Goal: Find contact information: Find contact information

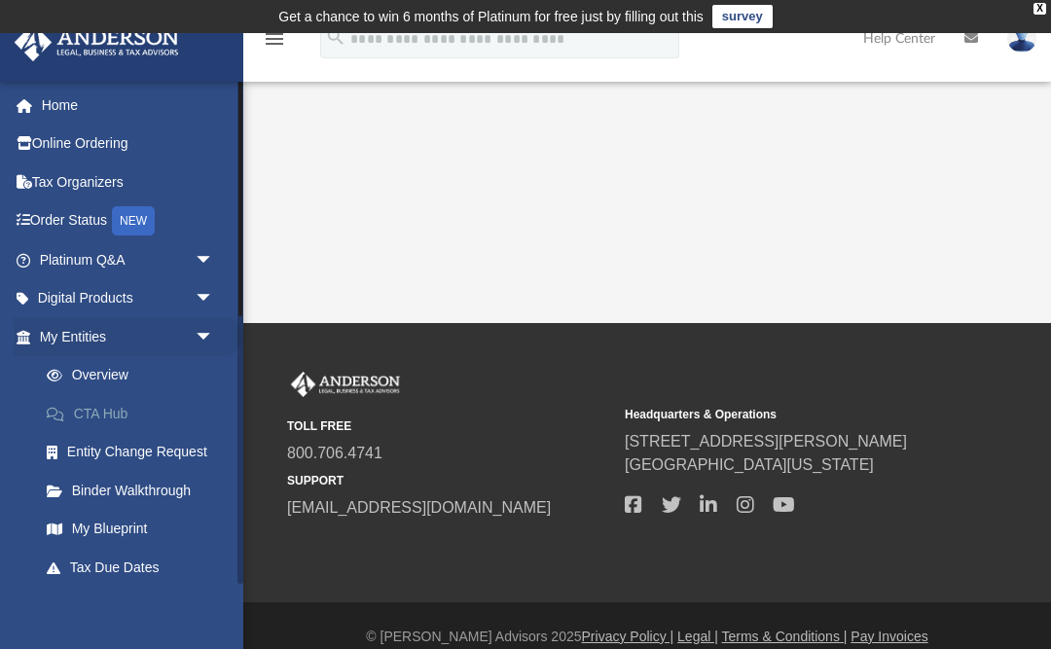
click at [104, 420] on link "CTA Hub" at bounding box center [135, 413] width 216 height 39
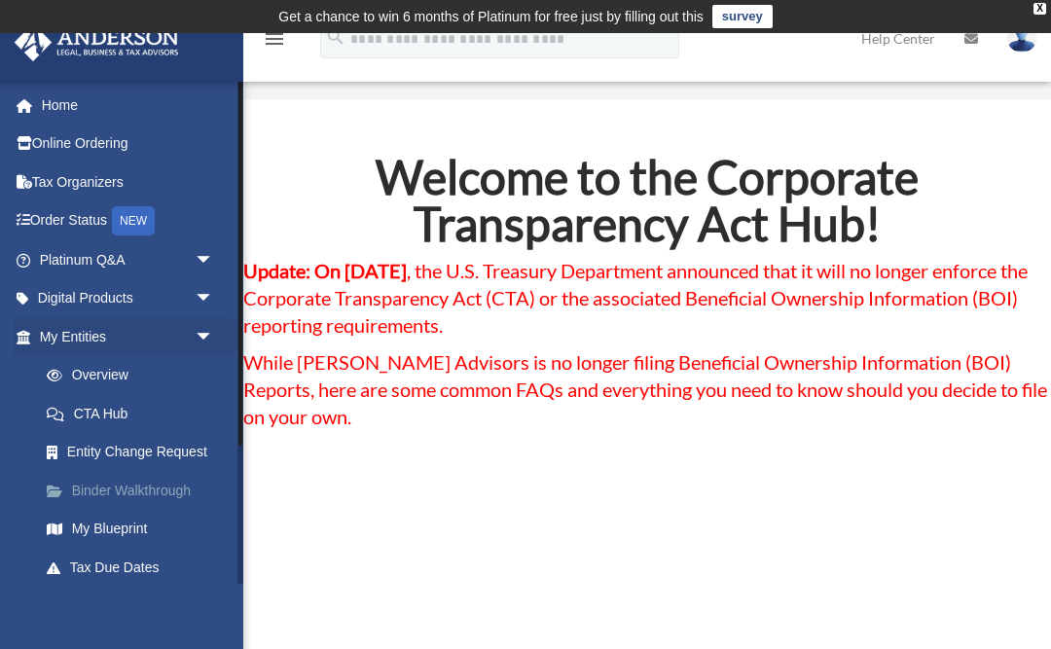
click at [135, 484] on link "Binder Walkthrough" at bounding box center [135, 490] width 216 height 39
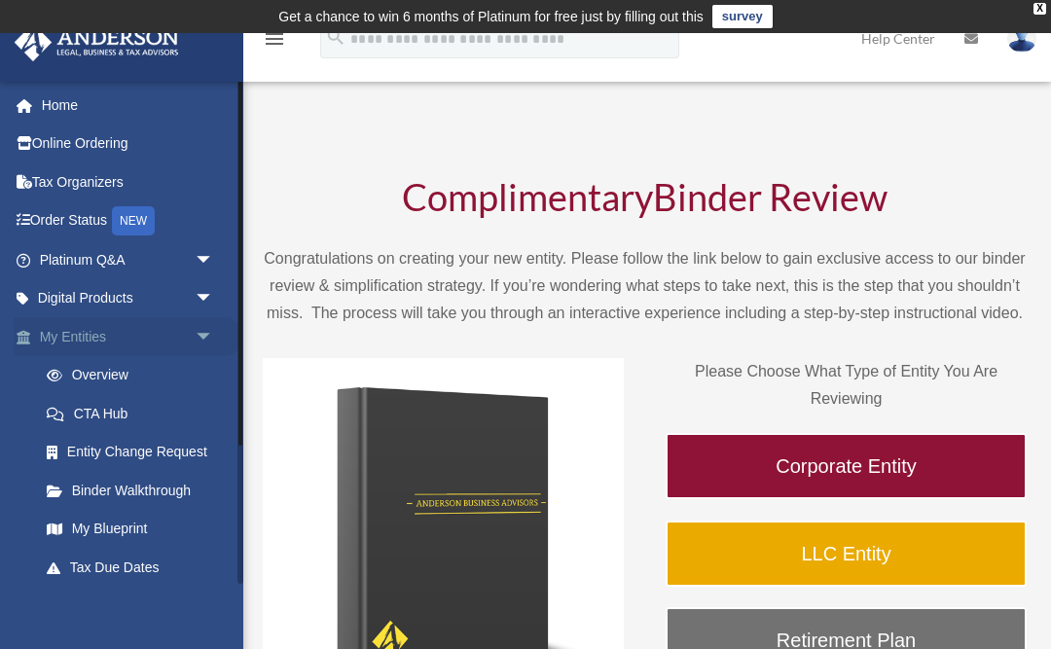
click at [130, 338] on link "My Entities arrow_drop_down" at bounding box center [129, 336] width 230 height 39
click at [204, 333] on span "arrow_drop_down" at bounding box center [214, 337] width 39 height 40
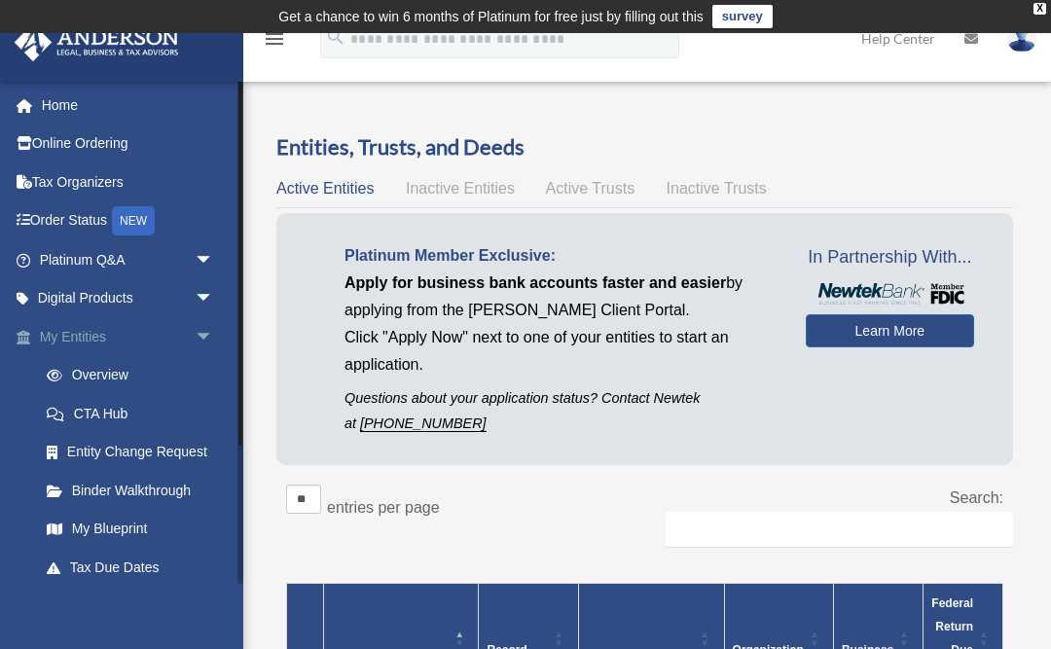
click at [195, 326] on span "arrow_drop_down" at bounding box center [214, 337] width 39 height 40
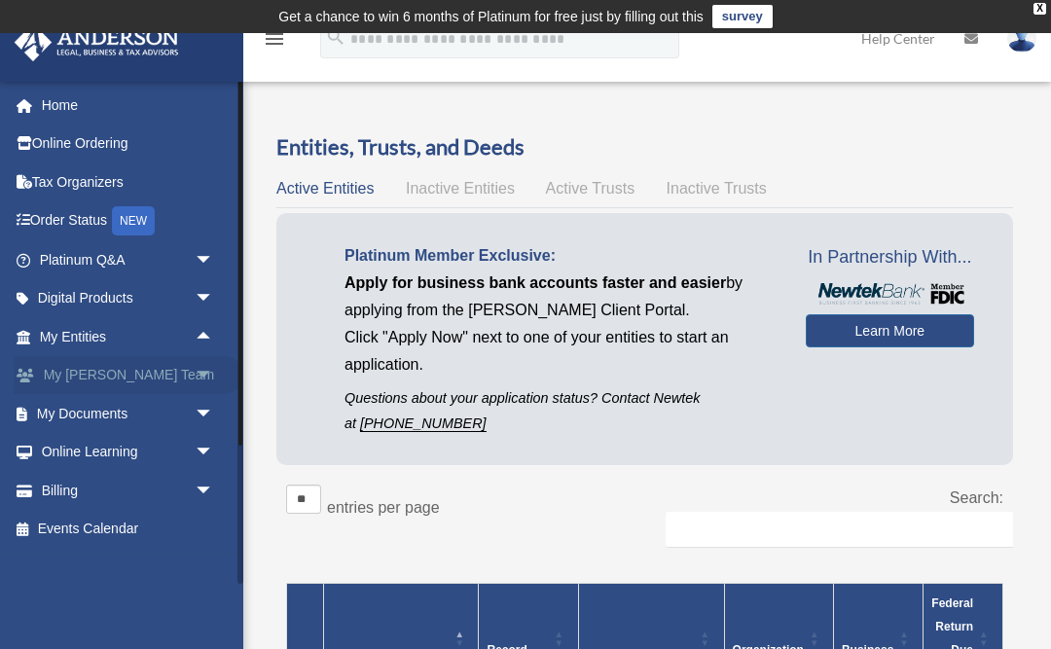
click at [195, 375] on span "arrow_drop_down" at bounding box center [214, 376] width 39 height 40
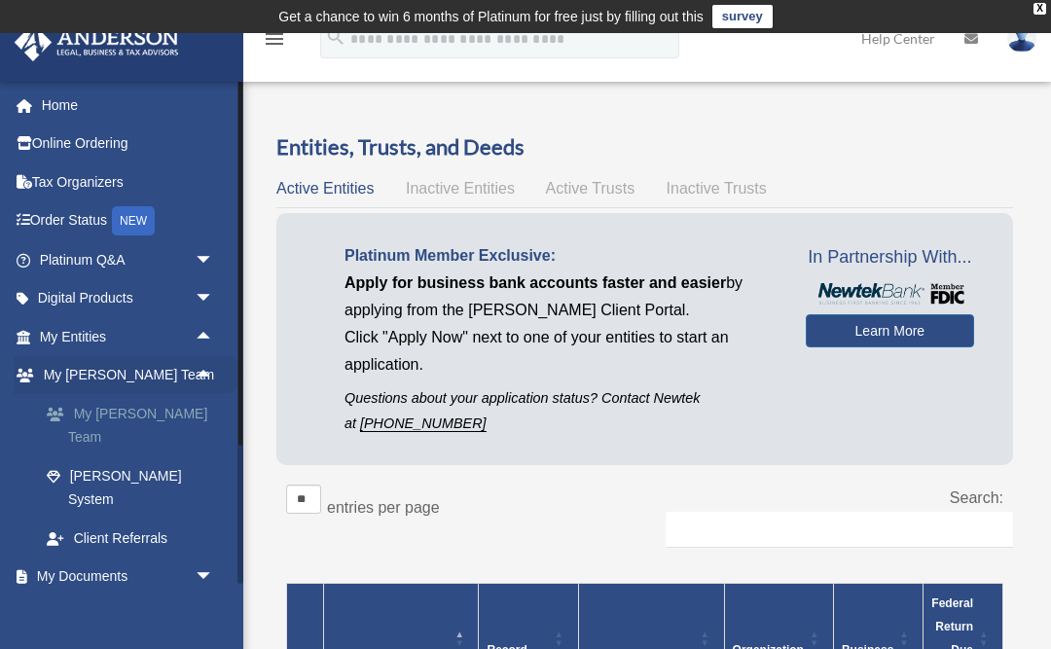
click at [183, 409] on link "My [PERSON_NAME] Team" at bounding box center [135, 425] width 216 height 62
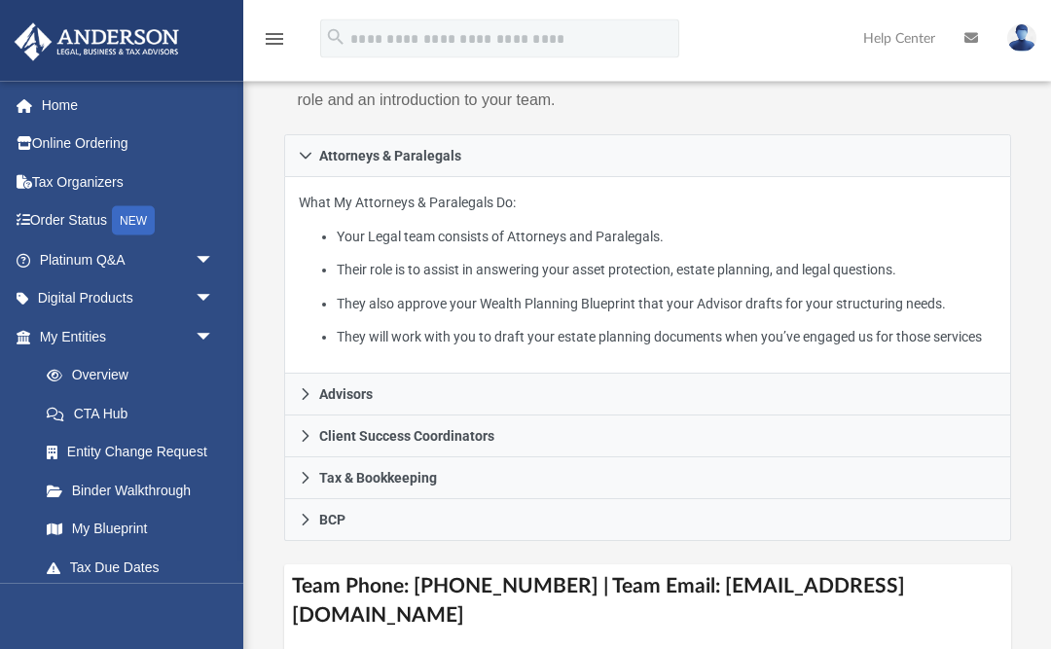
scroll to position [439, 0]
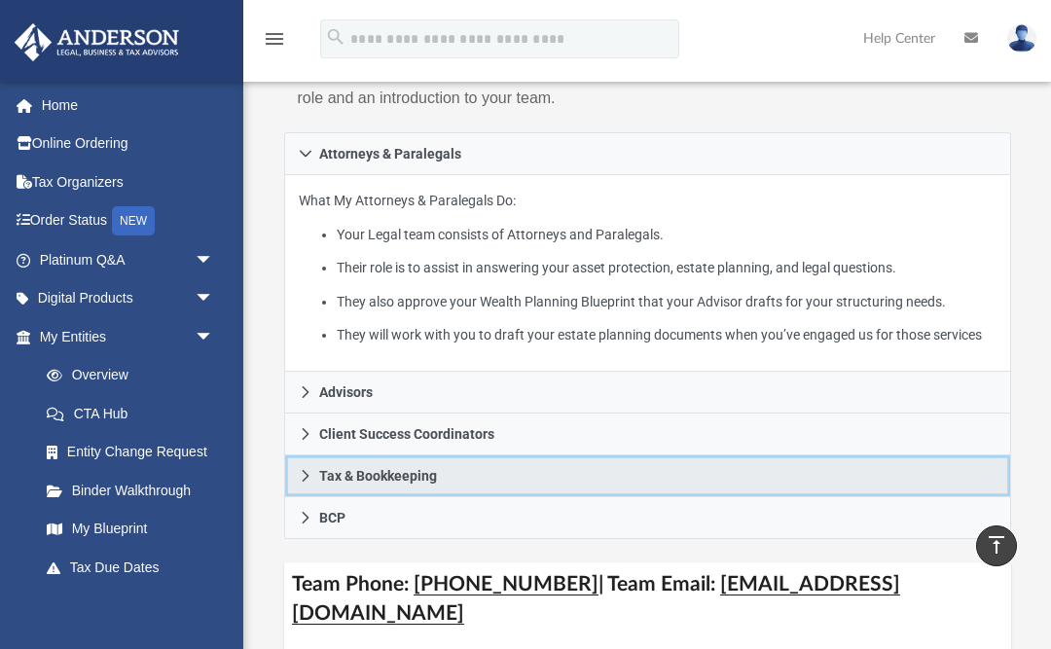
click at [708, 497] on link "Tax & Bookkeeping" at bounding box center [647, 476] width 727 height 42
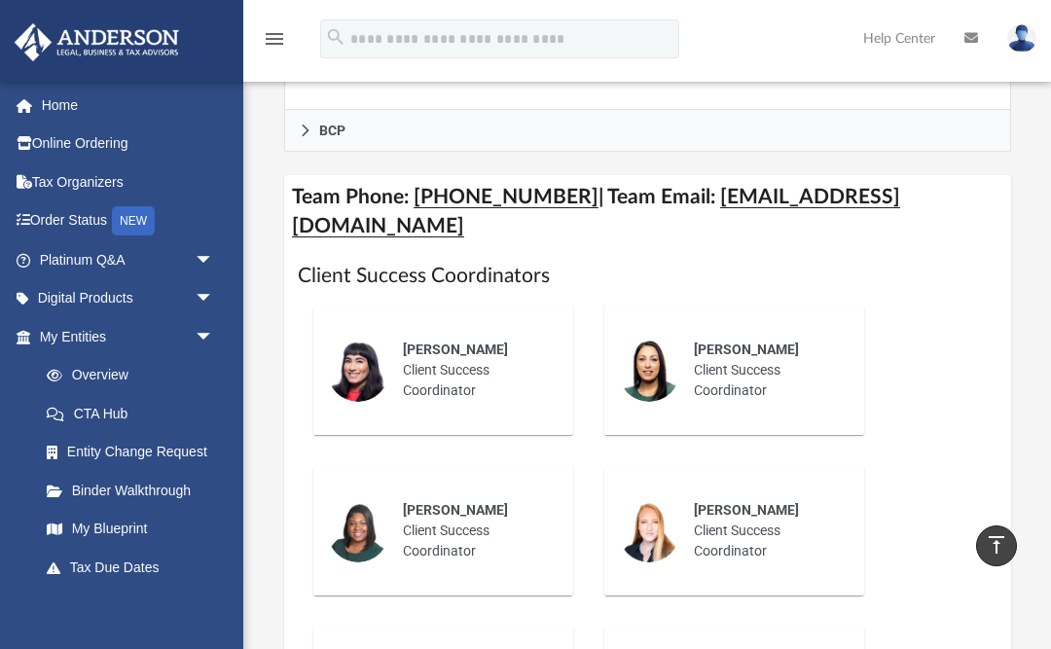
scroll to position [1103, 0]
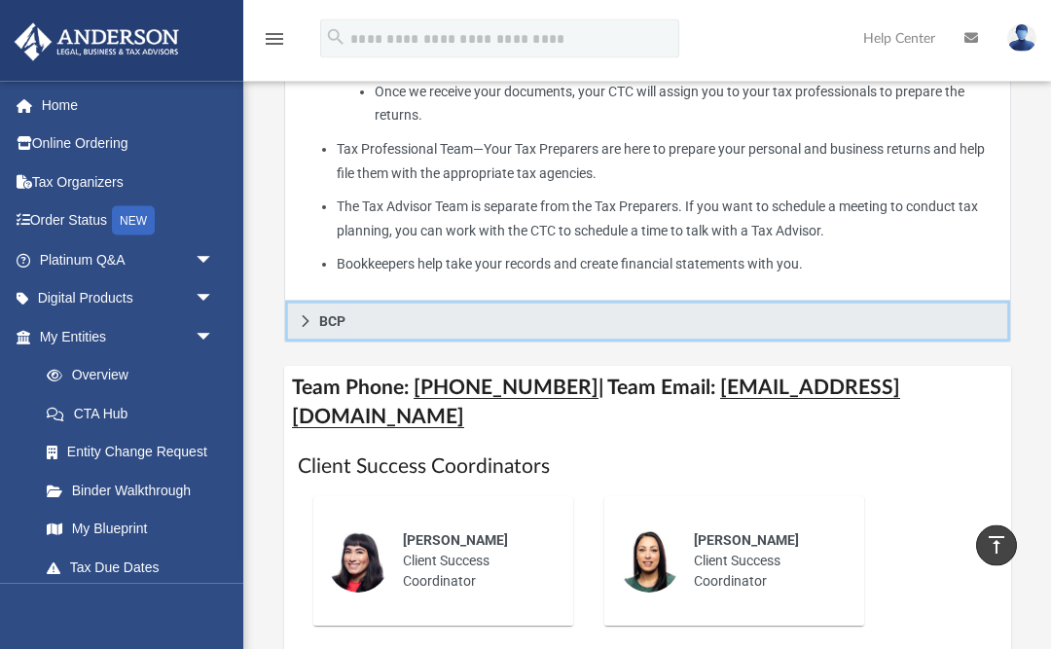
click at [311, 319] on link "BCP" at bounding box center [647, 323] width 727 height 42
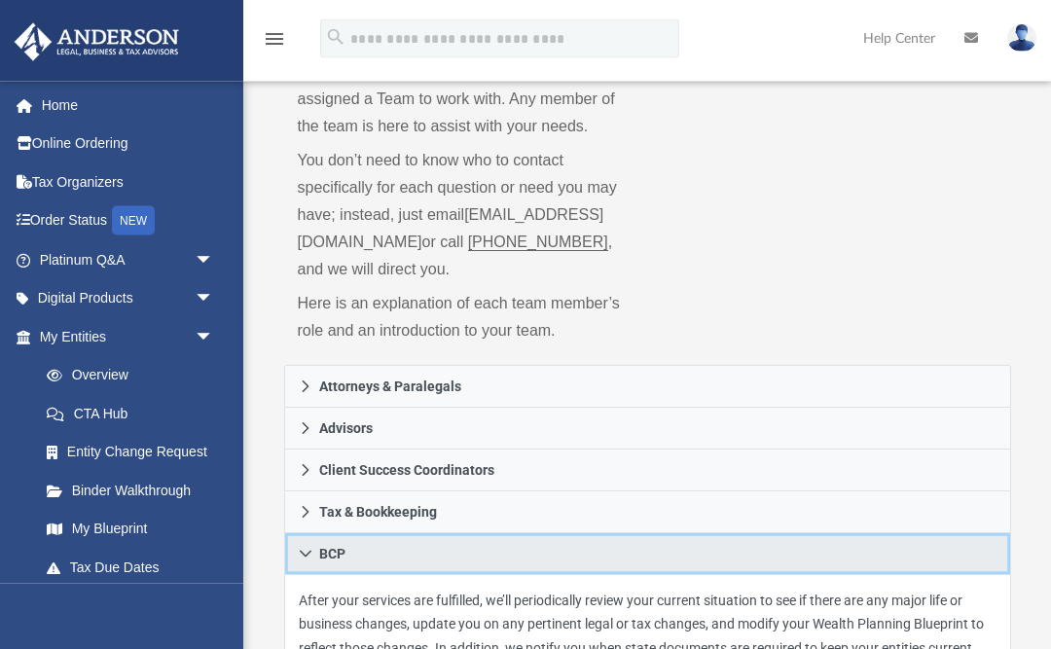
scroll to position [206, 0]
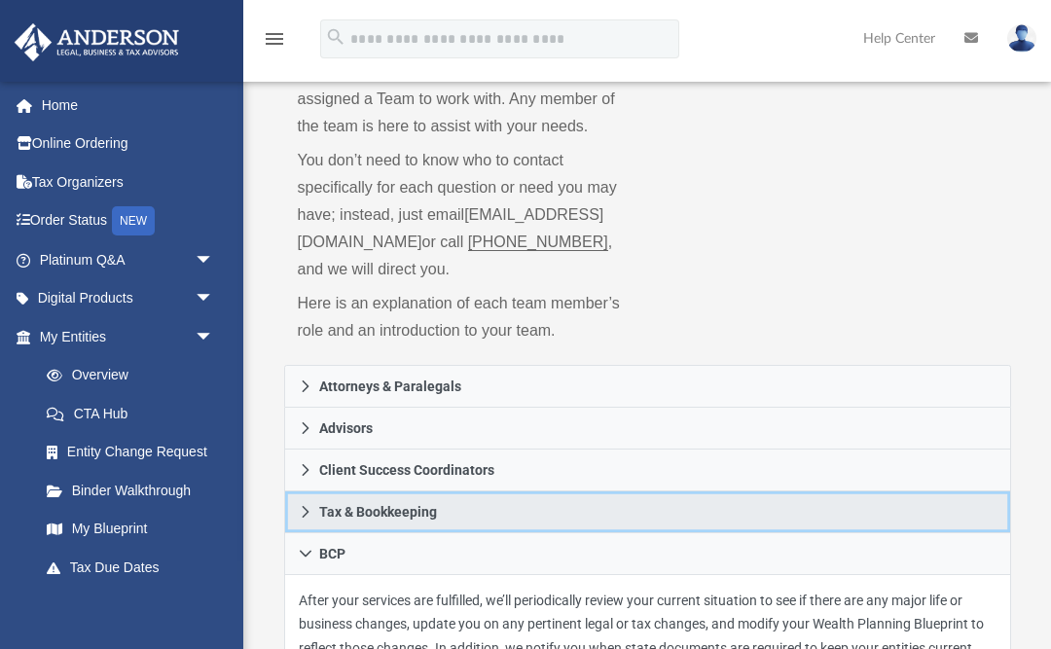
click at [649, 523] on link "Tax & Bookkeeping" at bounding box center [647, 512] width 727 height 42
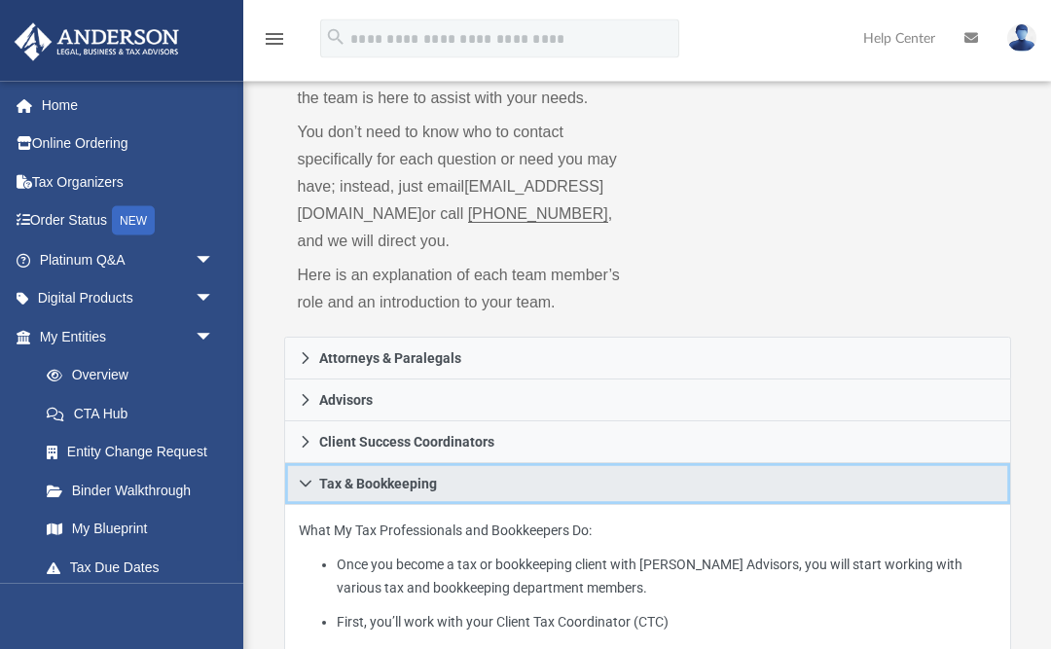
scroll to position [244, 0]
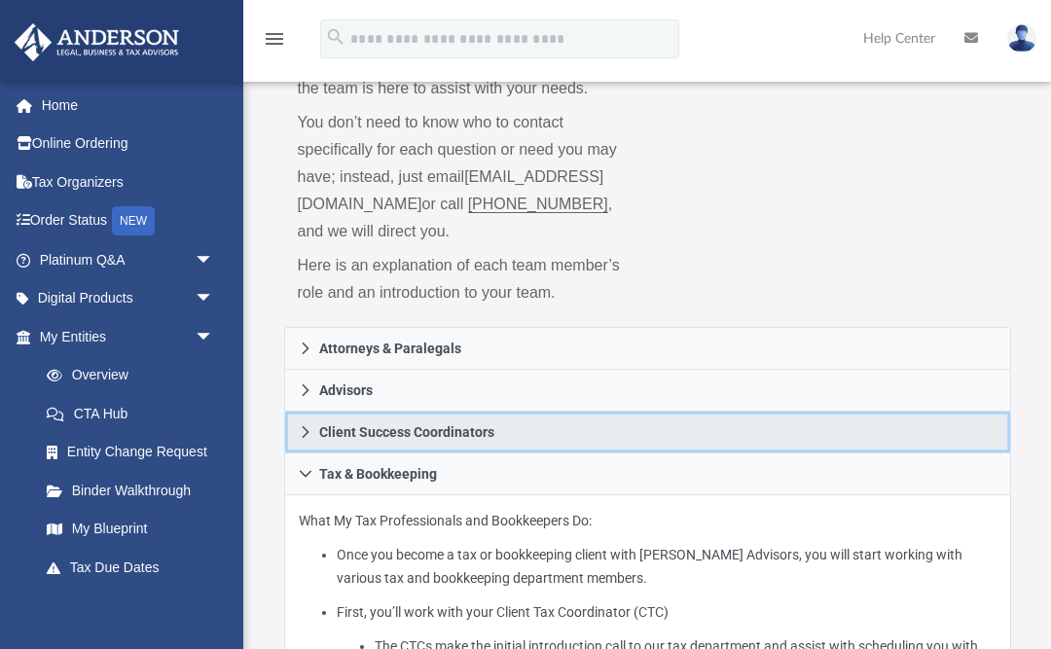
click at [678, 431] on link "Client Success Coordinators" at bounding box center [647, 433] width 727 height 42
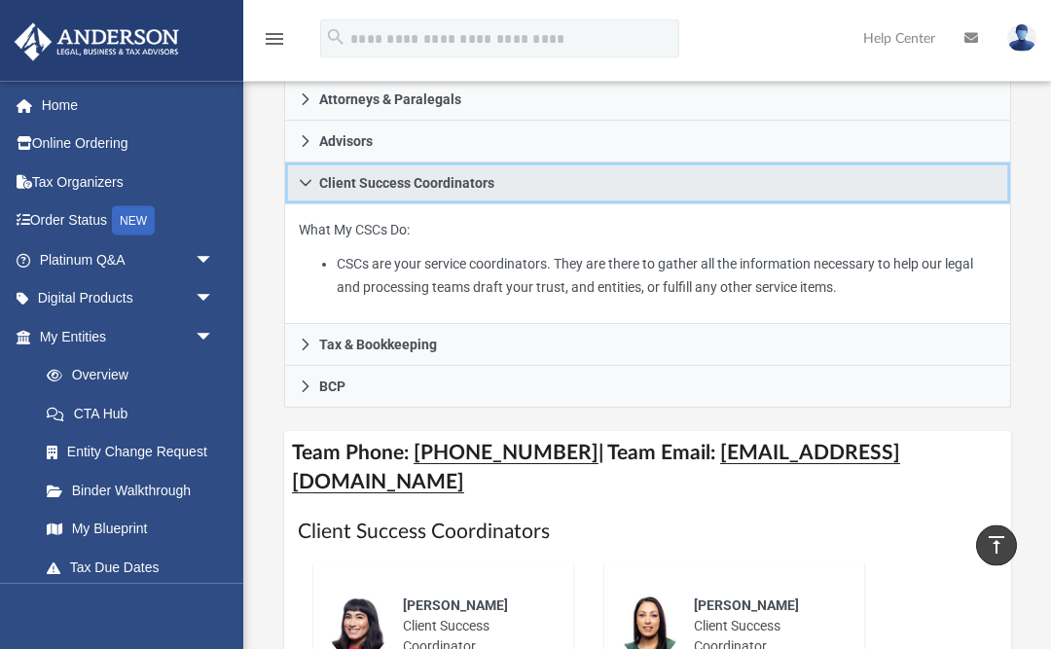
scroll to position [493, 0]
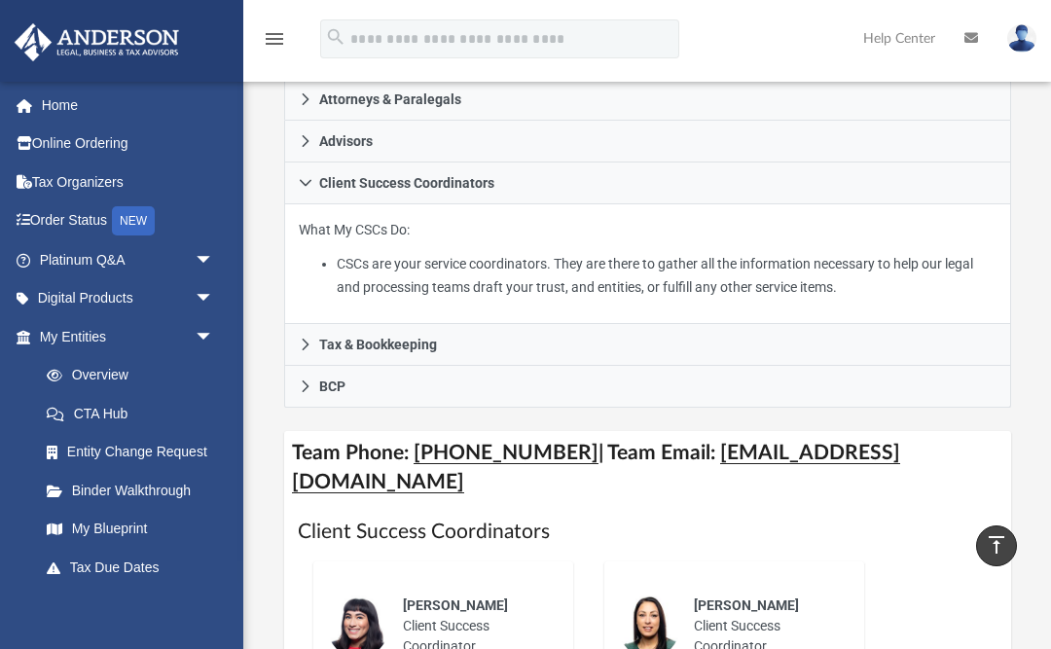
click at [749, 453] on h4 "Team Phone: [PHONE_NUMBER] | Team Email: [EMAIL_ADDRESS][DOMAIN_NAME]" at bounding box center [647, 467] width 727 height 73
